Goal: Contribute content: Contribute content

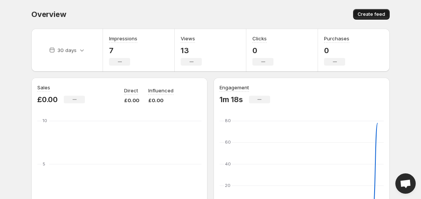
click at [372, 10] on button "Create feed" at bounding box center [371, 14] width 37 height 11
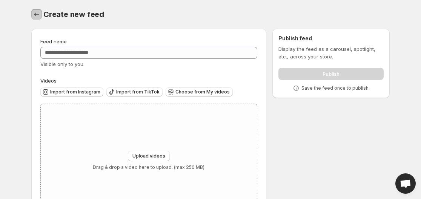
click at [35, 16] on icon "Settings" at bounding box center [37, 15] width 8 height 8
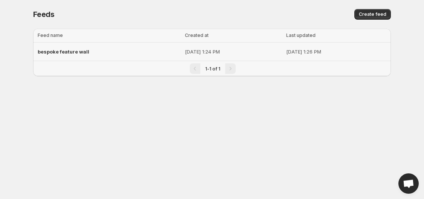
click at [107, 51] on div "bespoke feature wall" at bounding box center [109, 52] width 143 height 14
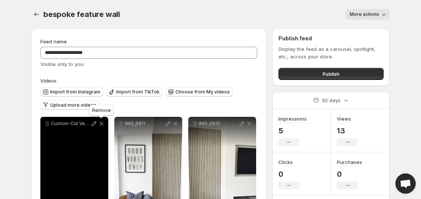
click at [100, 123] on icon at bounding box center [102, 124] width 8 height 8
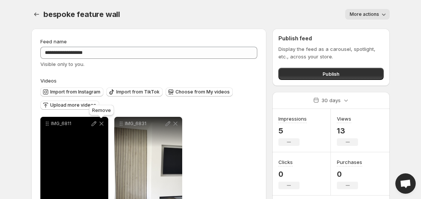
click at [100, 123] on icon at bounding box center [102, 124] width 8 height 8
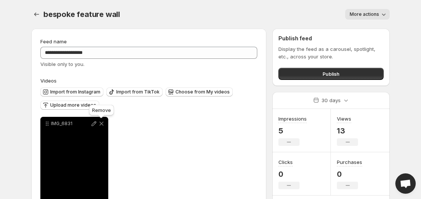
click at [100, 123] on icon at bounding box center [102, 124] width 8 height 8
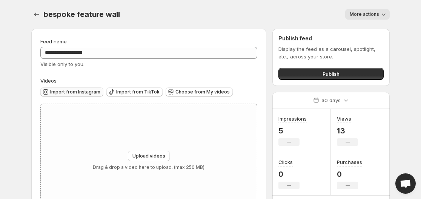
click at [93, 92] on span "Import from Instagram" at bounding box center [75, 92] width 50 height 6
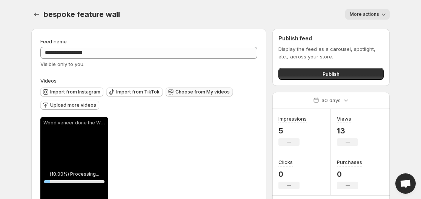
click at [193, 94] on span "Choose from My videos" at bounding box center [202, 92] width 54 height 6
click at [87, 105] on span "Upload more videos" at bounding box center [73, 105] width 46 height 6
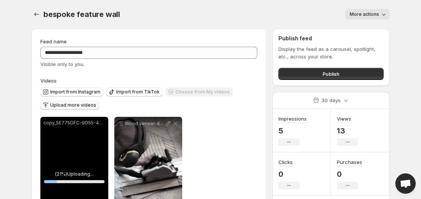
click at [77, 104] on div "Upload more videos" at bounding box center [69, 106] width 59 height 10
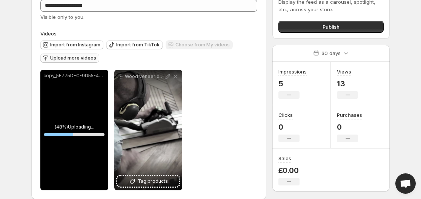
scroll to position [47, 0]
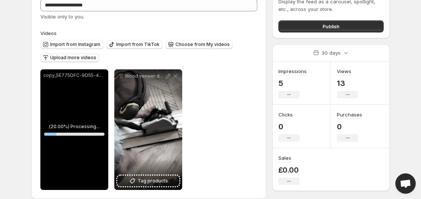
click at [67, 60] on span "Upload more videos" at bounding box center [73, 58] width 46 height 6
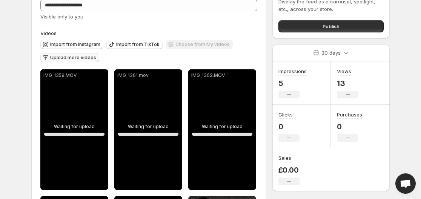
scroll to position [157, 0]
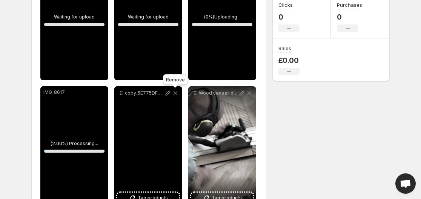
click at [175, 94] on icon at bounding box center [175, 93] width 4 height 4
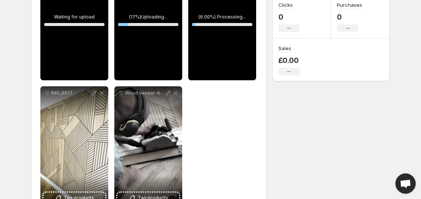
scroll to position [116, 0]
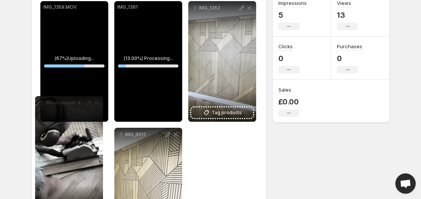
drag, startPoint x: 122, startPoint y: 135, endPoint x: 43, endPoint y: 104, distance: 84.8
click at [43, 104] on div "**********" at bounding box center [148, 124] width 217 height 247
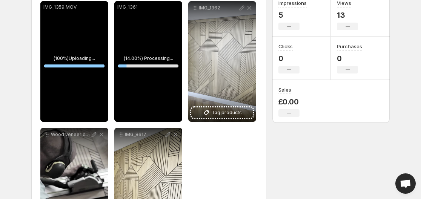
click at [42, 100] on div "IMG_1359.MOV" at bounding box center [74, 61] width 68 height 121
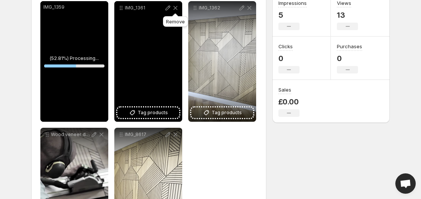
click at [174, 9] on icon at bounding box center [175, 8] width 4 height 4
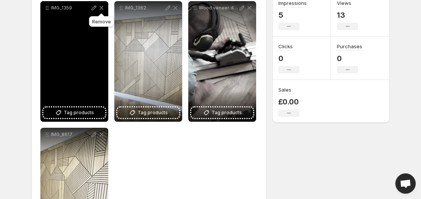
click at [99, 6] on icon at bounding box center [102, 8] width 8 height 8
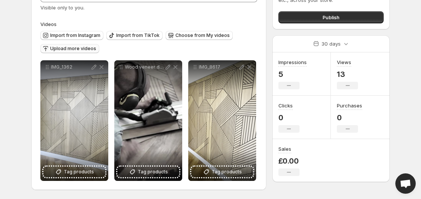
scroll to position [57, 0]
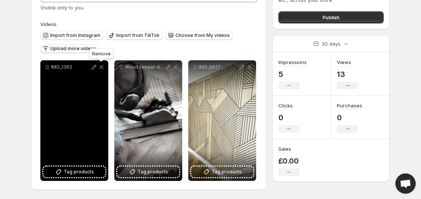
click at [100, 66] on icon at bounding box center [102, 67] width 8 height 8
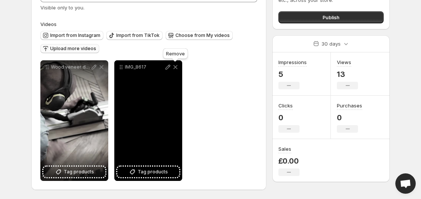
click at [174, 69] on icon at bounding box center [176, 67] width 8 height 8
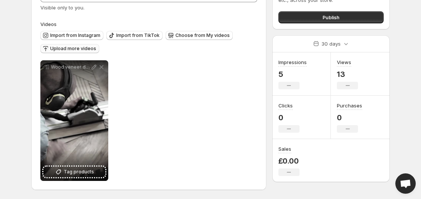
click at [66, 51] on span "Upload more videos" at bounding box center [73, 49] width 46 height 6
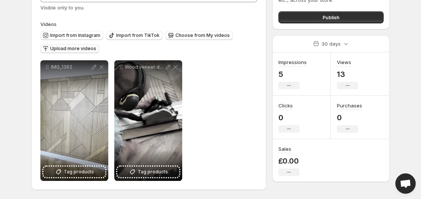
click at [63, 48] on span "Upload more videos" at bounding box center [73, 49] width 46 height 6
click at [228, 184] on div "**********" at bounding box center [148, 81] width 235 height 218
click at [72, 47] on span "Upload more videos" at bounding box center [73, 49] width 46 height 6
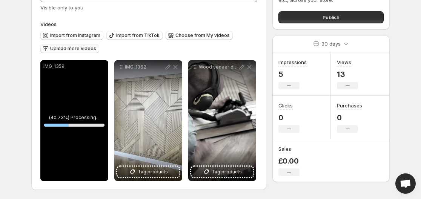
click at [79, 52] on button "Upload more videos" at bounding box center [69, 48] width 59 height 9
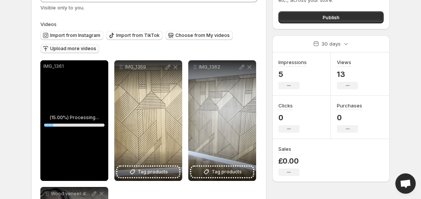
click at [76, 46] on span "Upload more videos" at bounding box center [73, 49] width 46 height 6
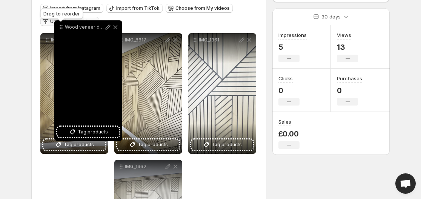
scroll to position [83, 0]
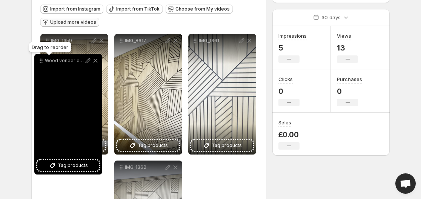
drag, startPoint x: 122, startPoint y: 168, endPoint x: 42, endPoint y: 63, distance: 132.1
click at [42, 63] on icon at bounding box center [41, 62] width 1 height 1
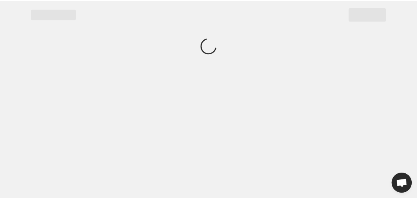
scroll to position [0, 0]
